Goal: Participate in discussion

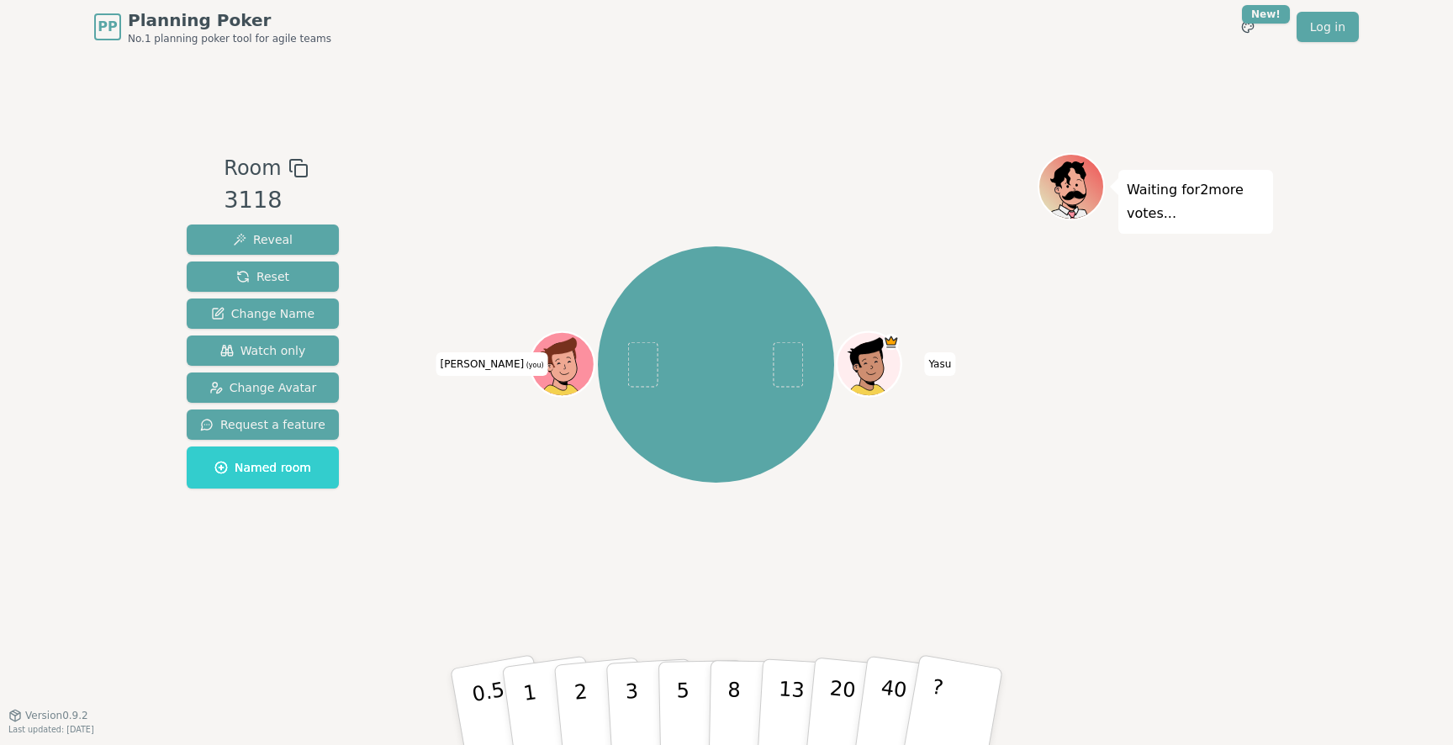
click at [566, 353] on icon at bounding box center [560, 355] width 59 height 36
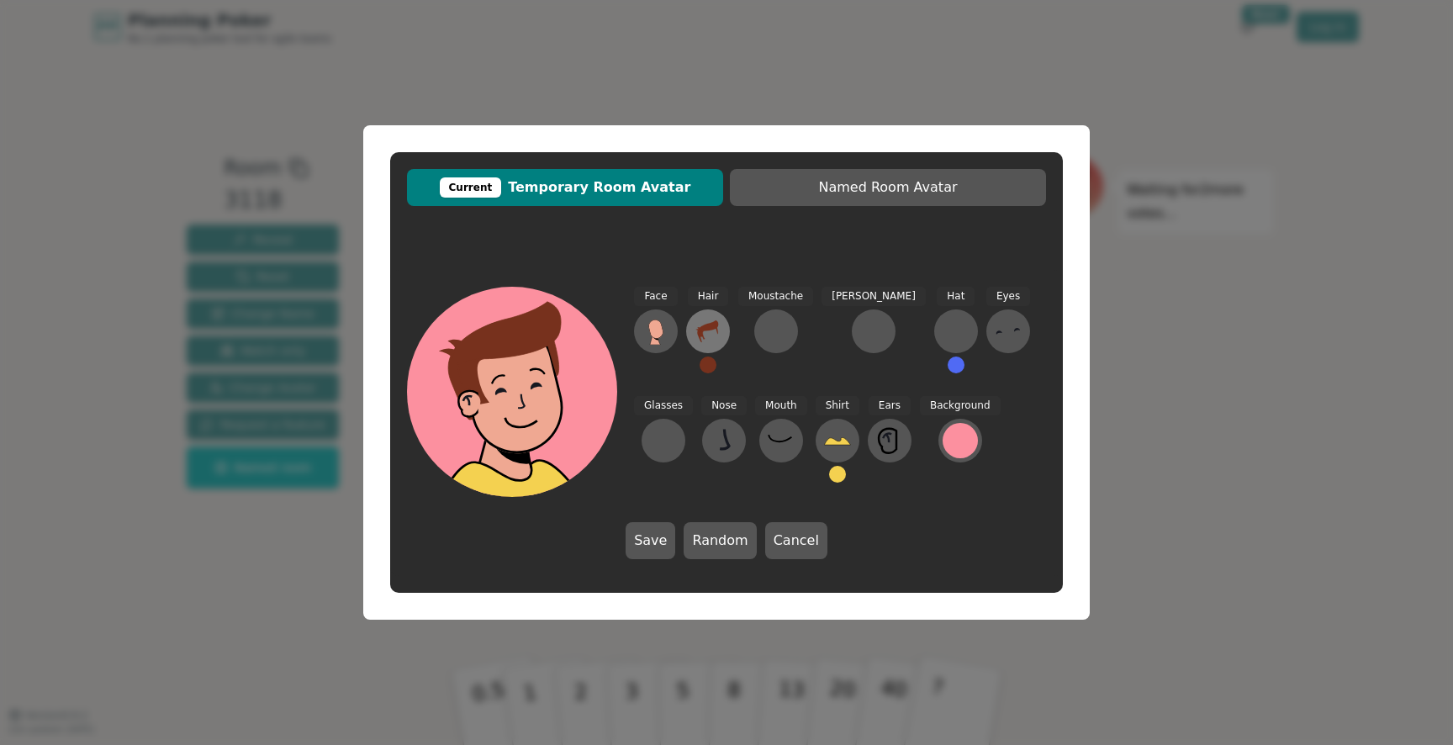
click at [701, 340] on icon at bounding box center [707, 331] width 27 height 27
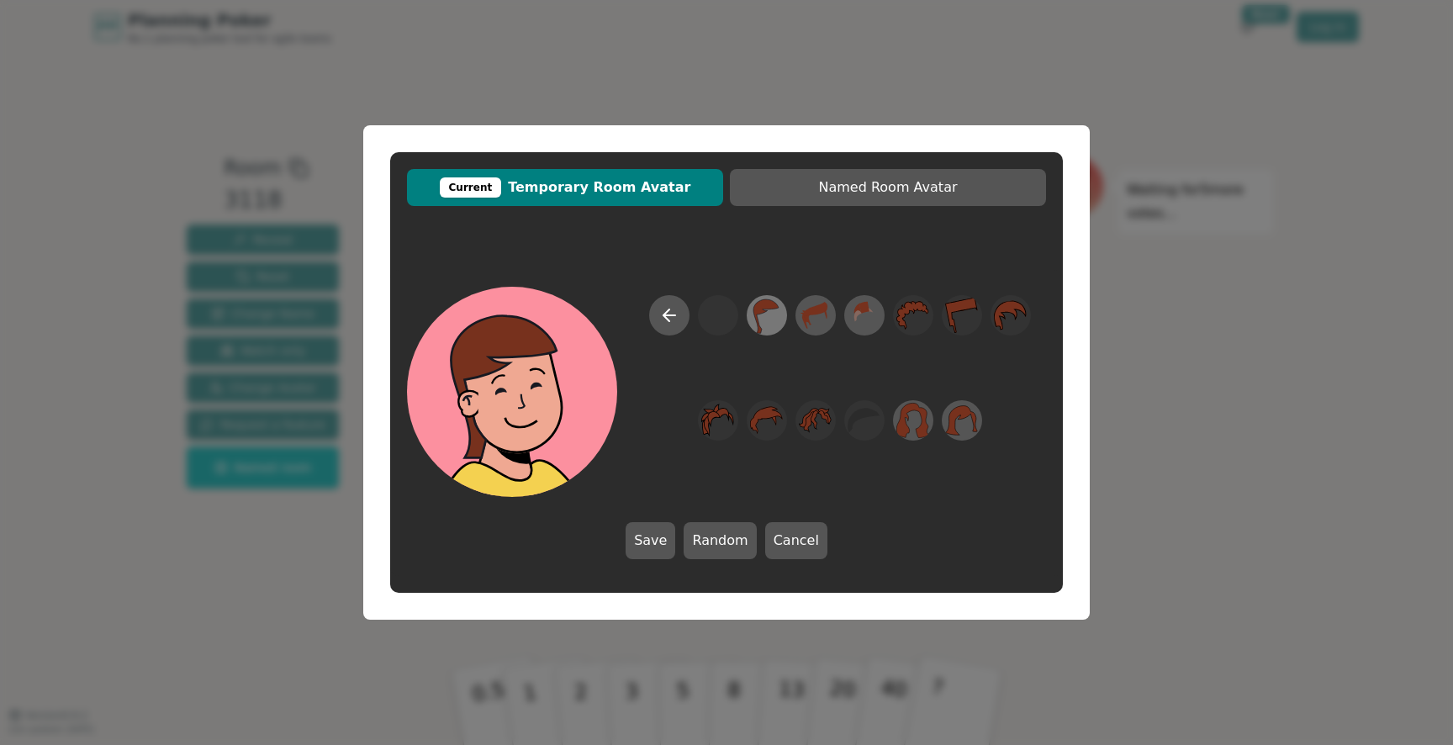
click at [766, 316] on icon at bounding box center [766, 316] width 33 height 38
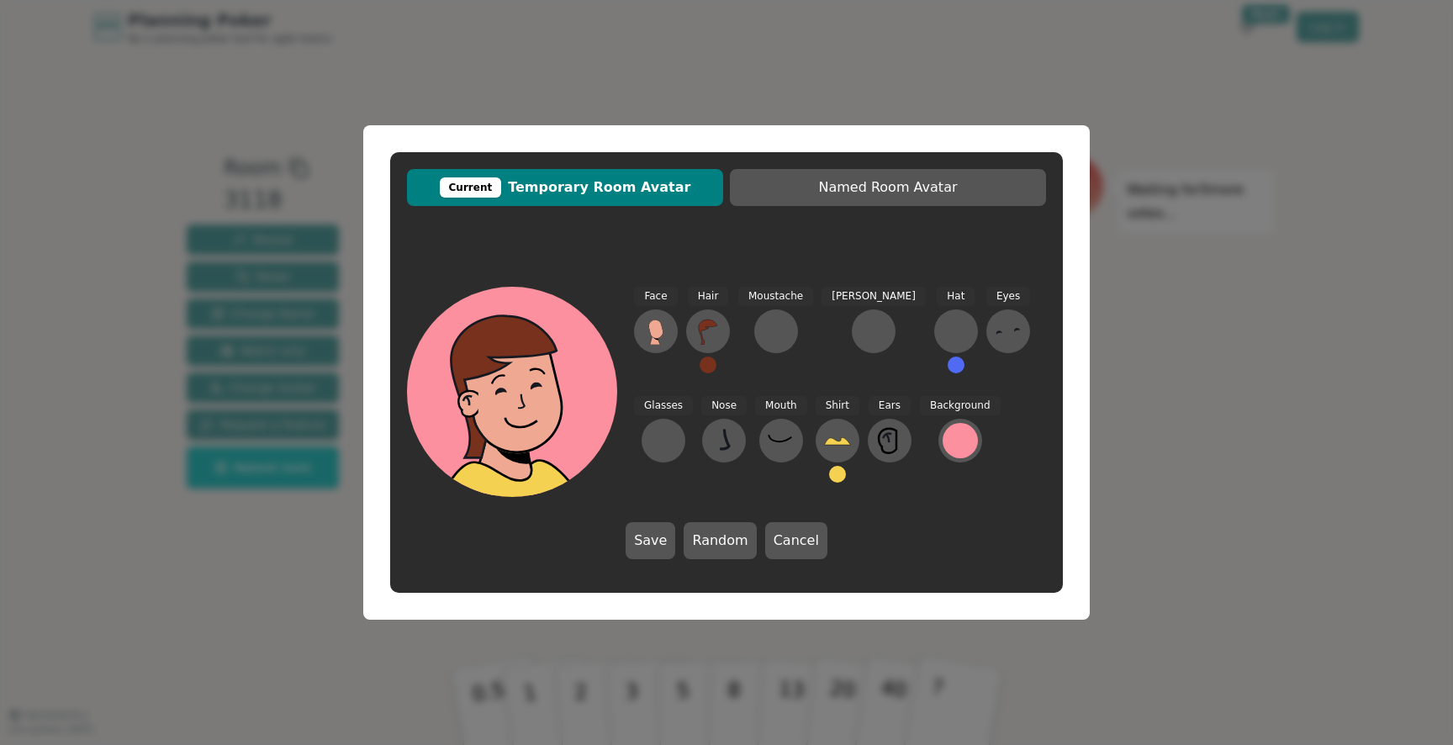
click at [710, 367] on button at bounding box center [707, 364] width 17 height 17
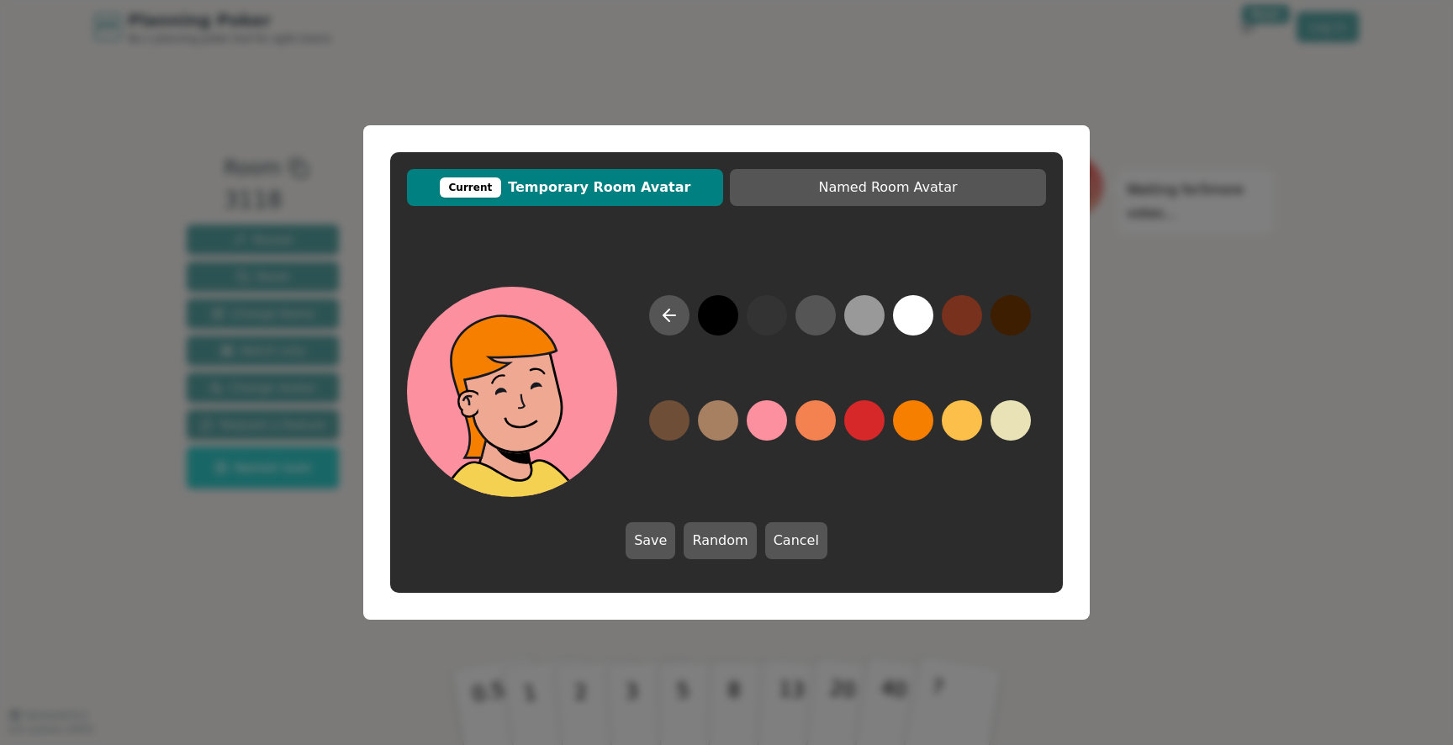
click at [916, 433] on button at bounding box center [913, 420] width 40 height 40
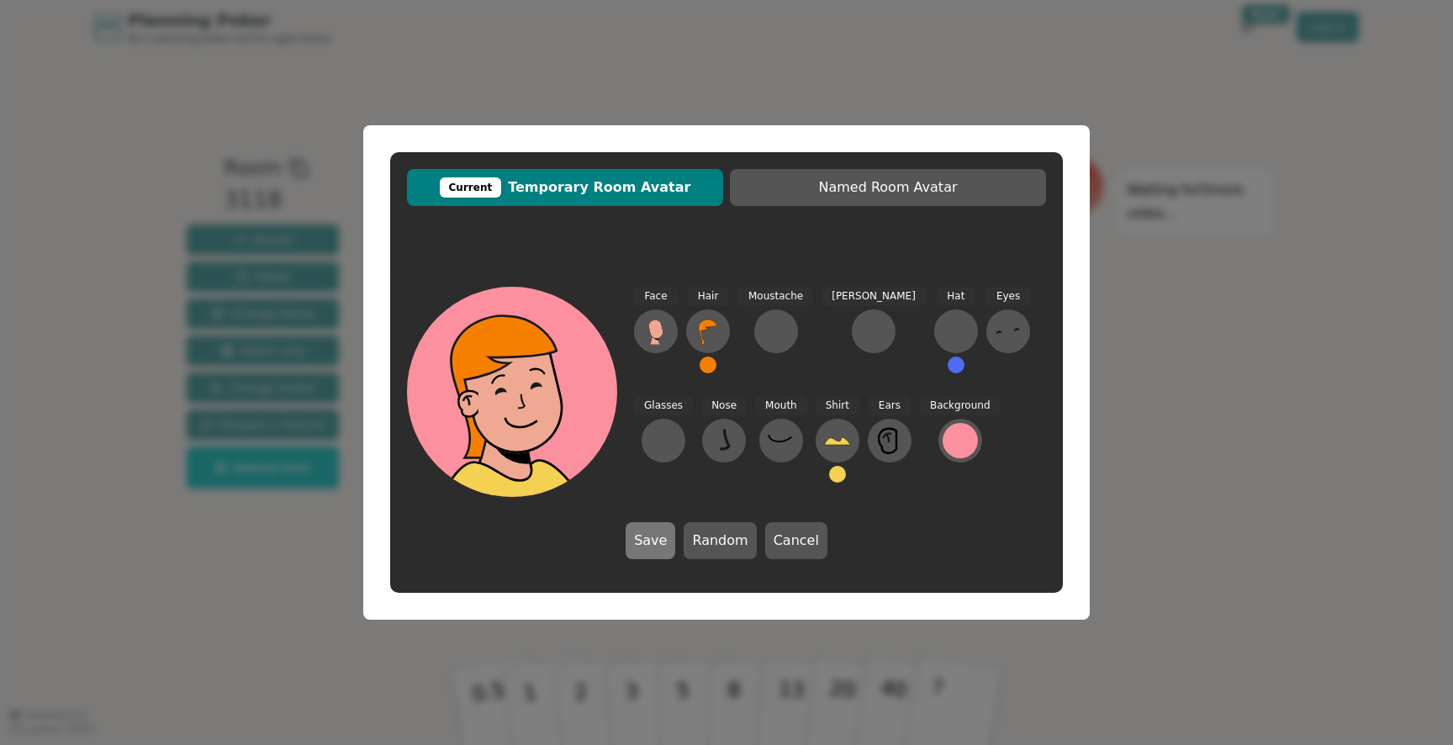
click at [675, 538] on button "Save" at bounding box center [650, 540] width 50 height 37
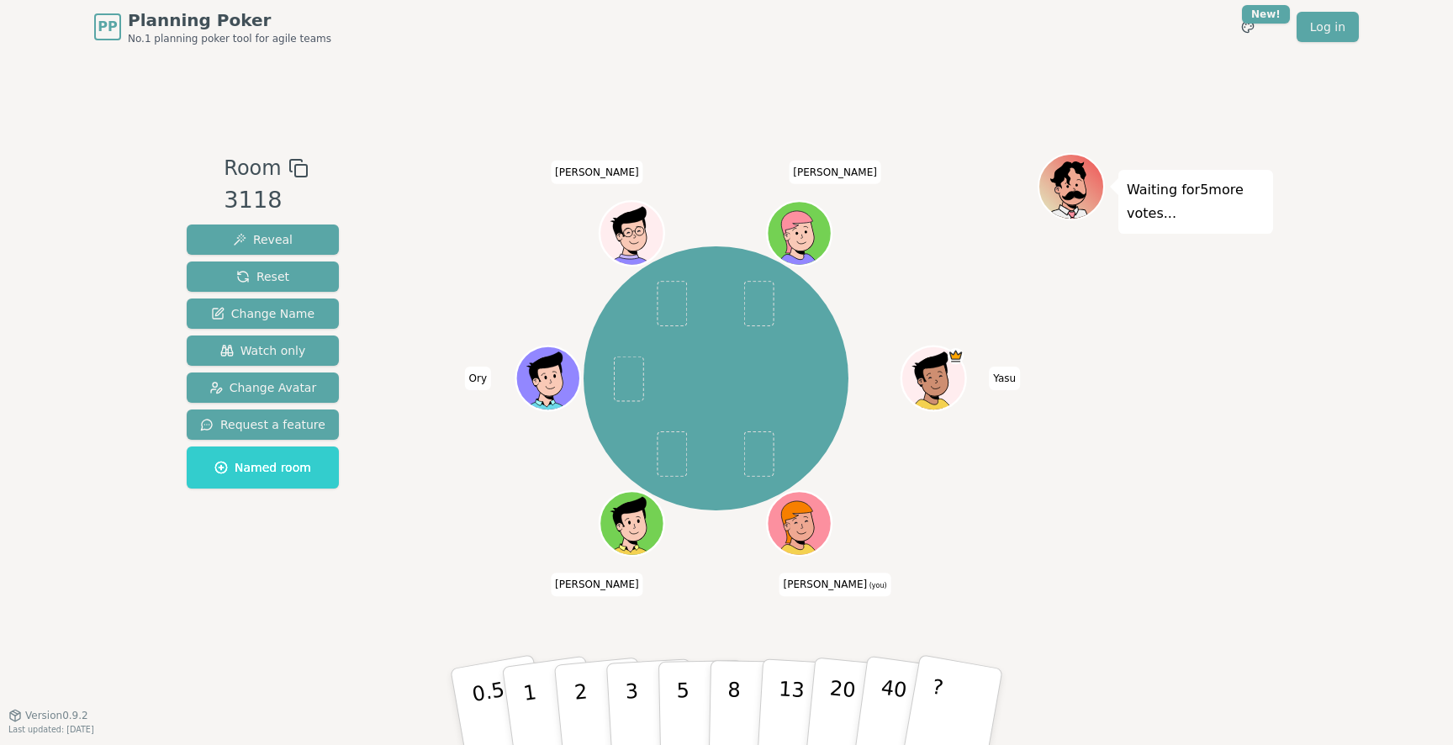
click at [825, 530] on div at bounding box center [801, 543] width 62 height 56
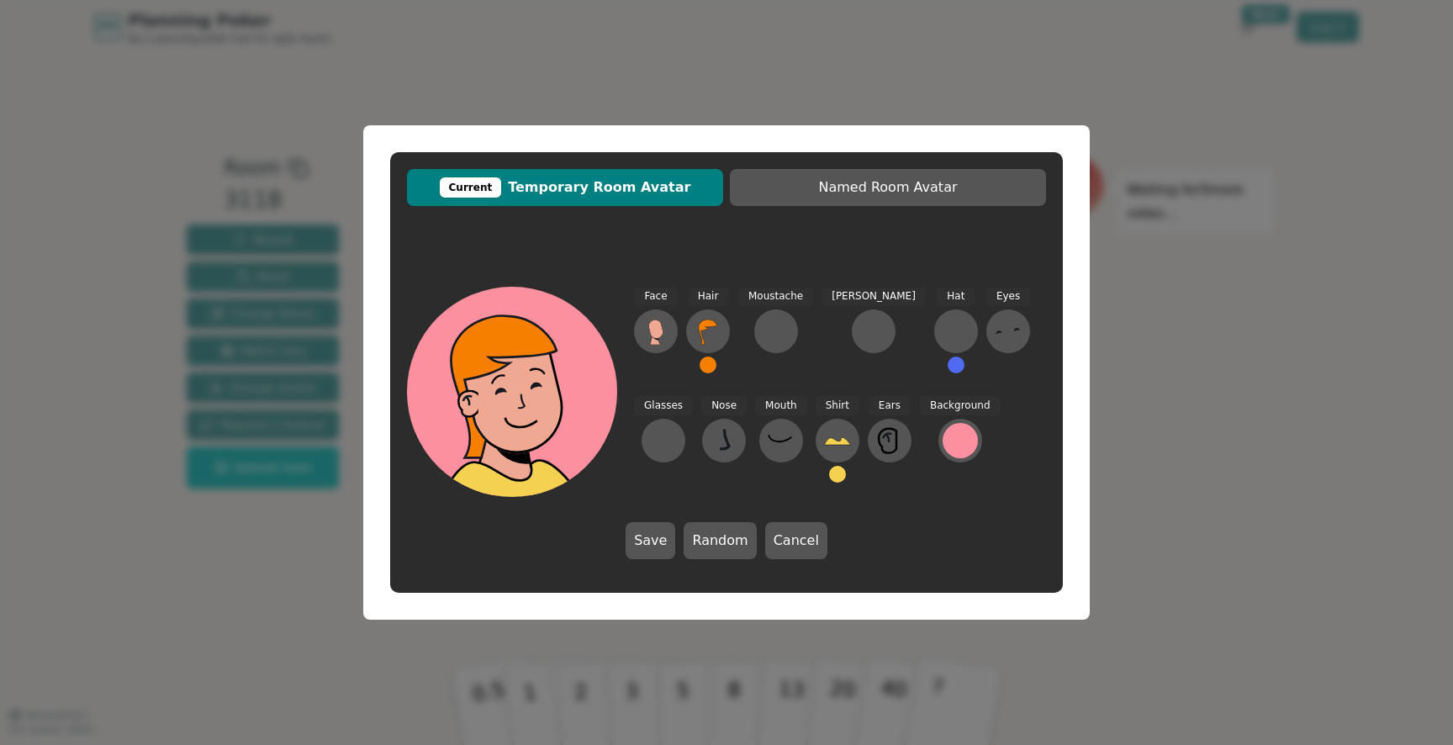
click at [715, 361] on button at bounding box center [707, 364] width 17 height 17
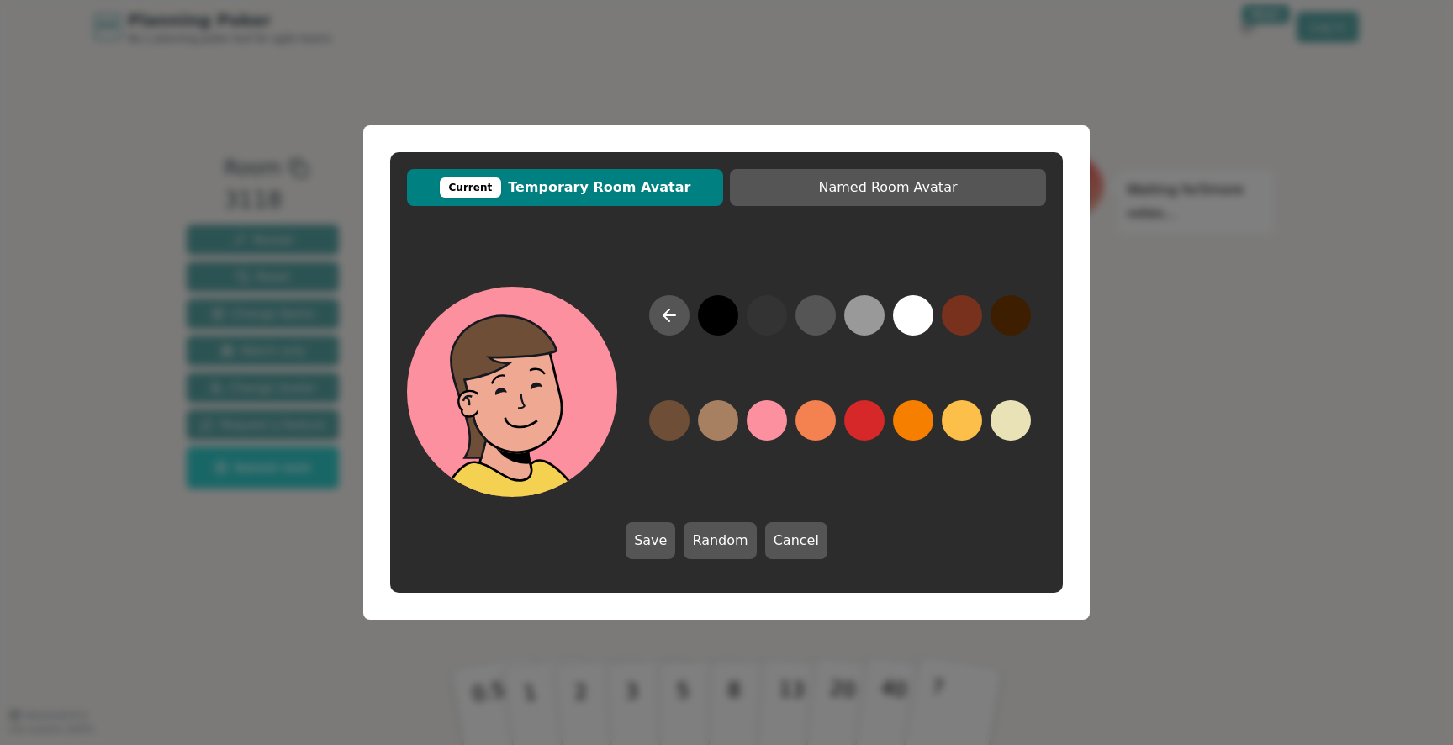
click at [668, 424] on button at bounding box center [669, 420] width 40 height 40
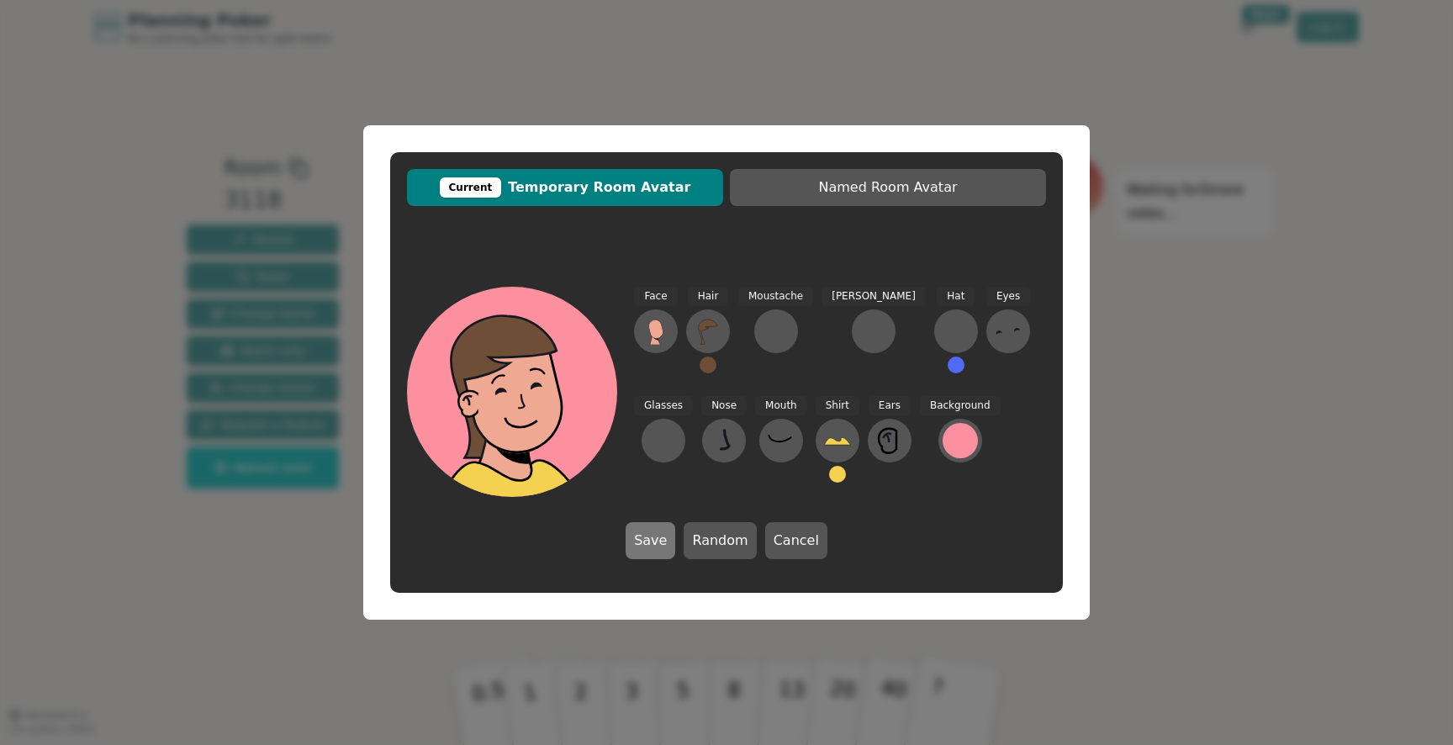
click at [661, 546] on button "Save" at bounding box center [650, 540] width 50 height 37
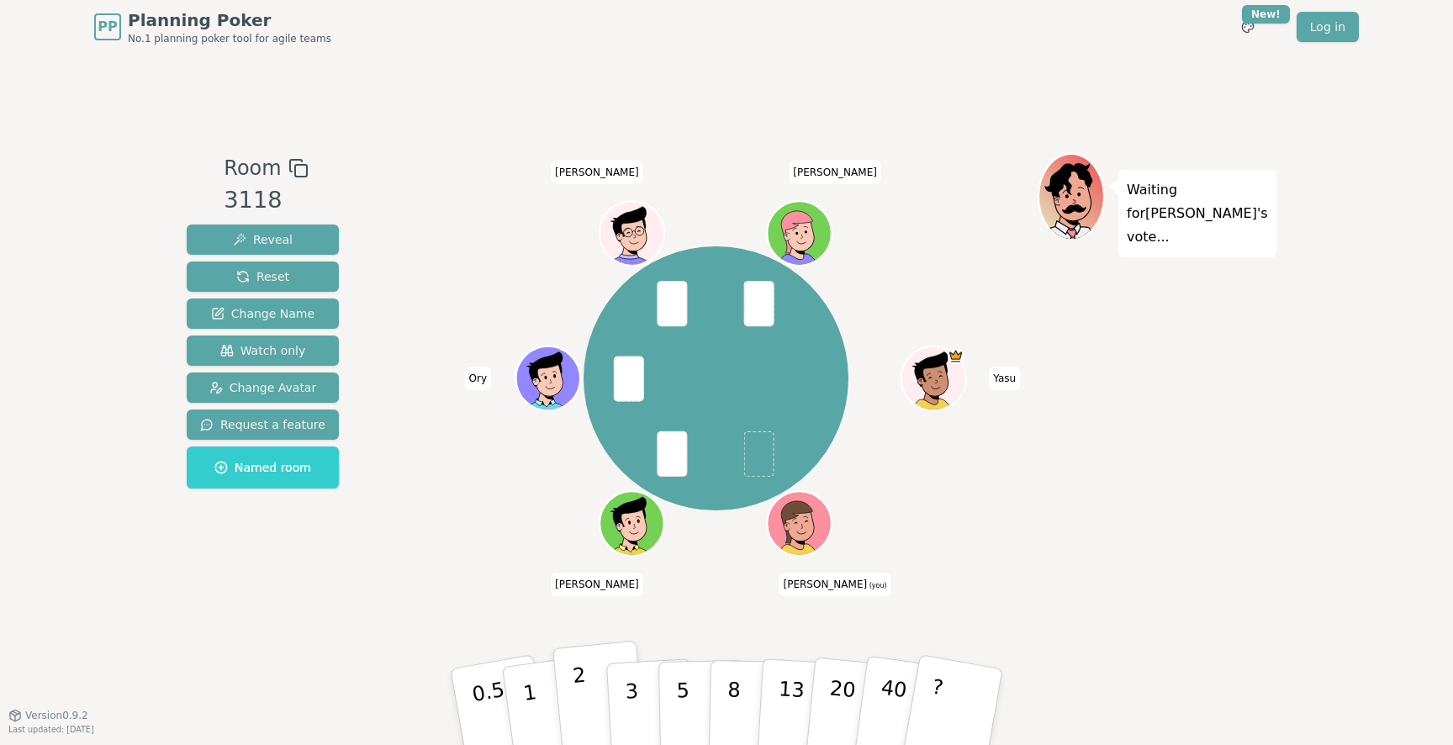
click at [590, 694] on button "2" at bounding box center [600, 708] width 96 height 134
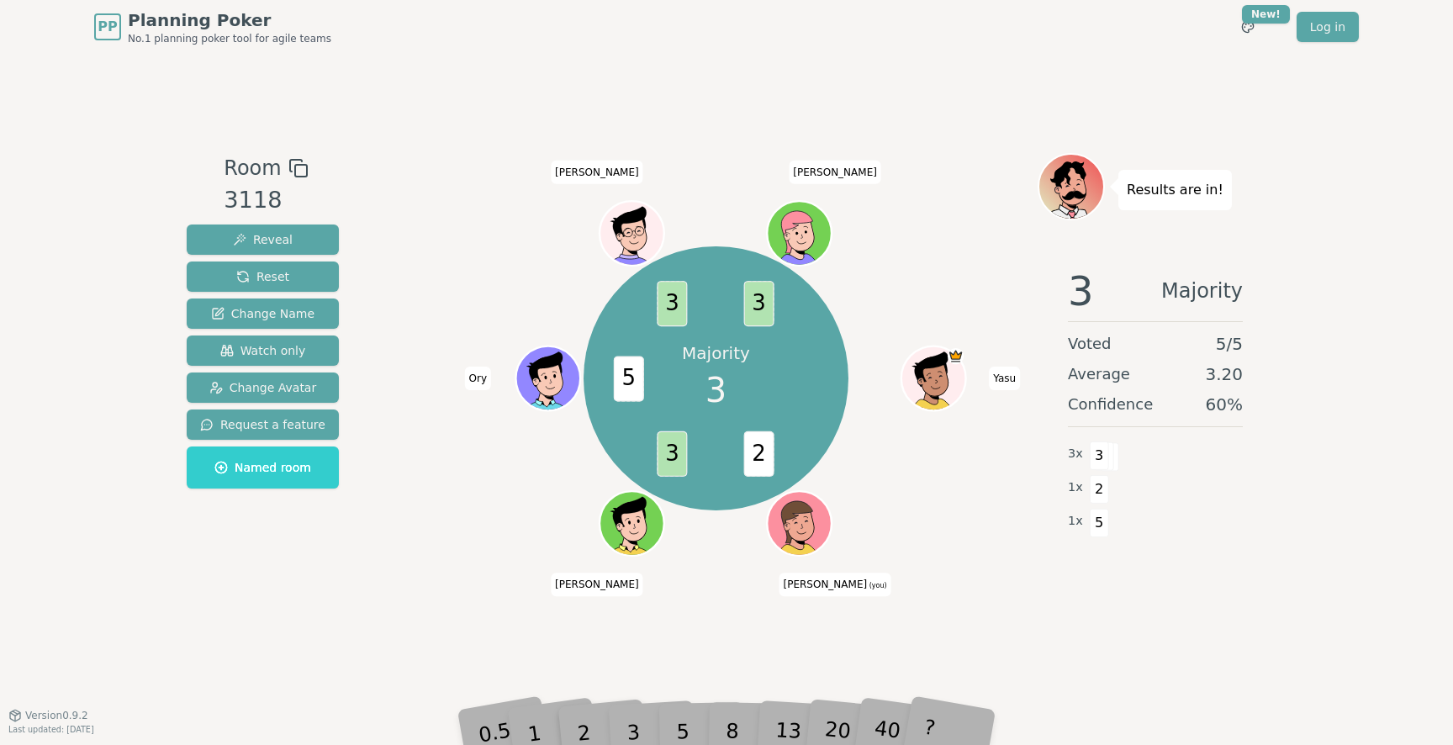
click at [641, 736] on div "3" at bounding box center [651, 706] width 54 height 61
click at [696, 591] on div "Majority 3 2 3 5 3 3 [PERSON_NAME] (you) [PERSON_NAME] [PERSON_NAME]" at bounding box center [715, 384] width 643 height 462
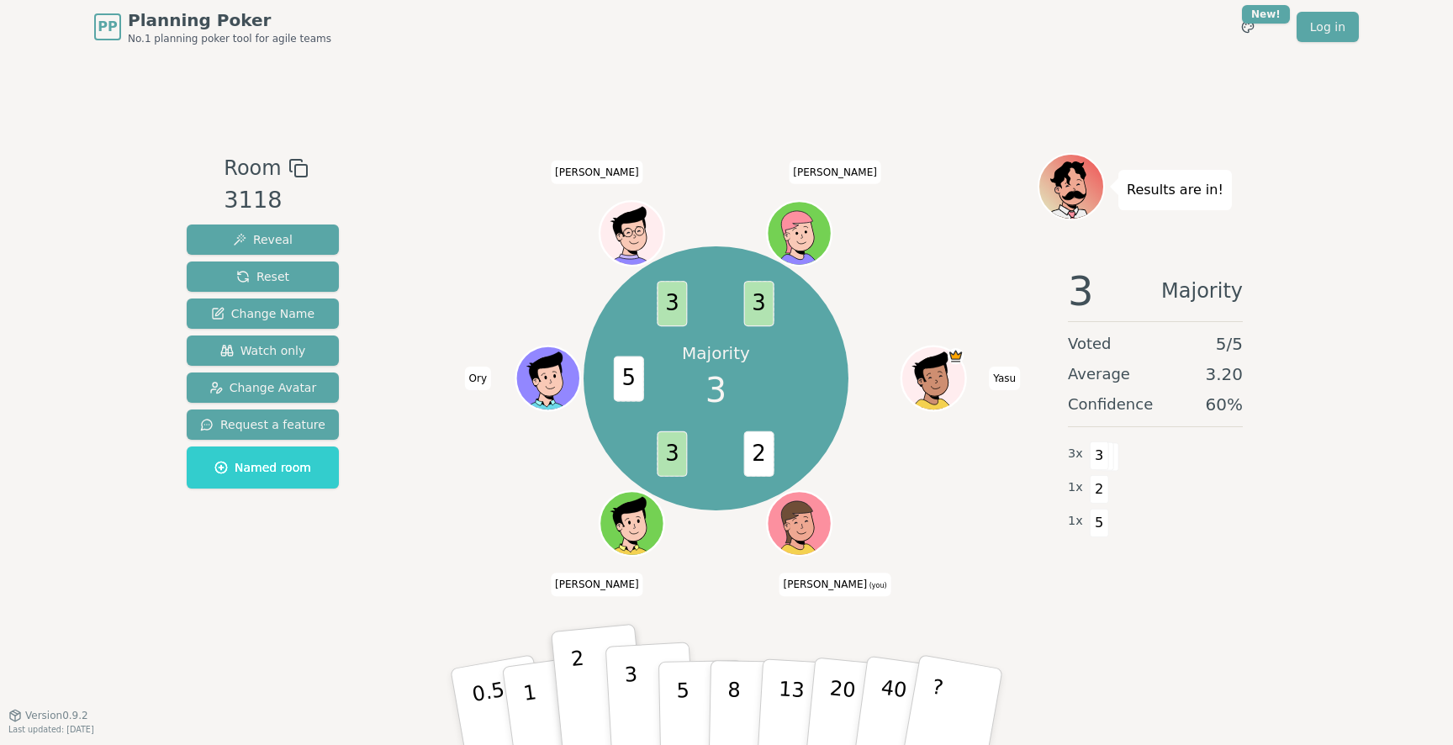
click at [641, 694] on button "3" at bounding box center [651, 706] width 92 height 131
